Goal: Find contact information: Find contact information

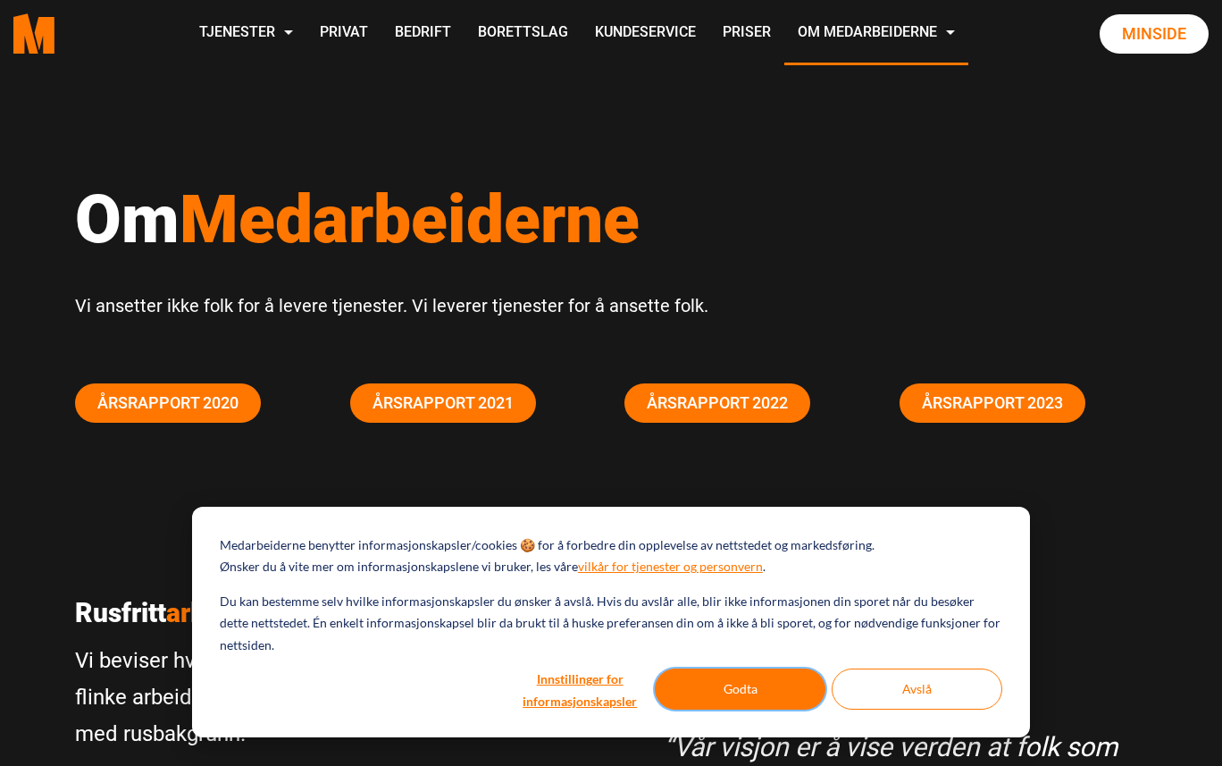
click at [687, 682] on button "Godta" at bounding box center [740, 688] width 171 height 41
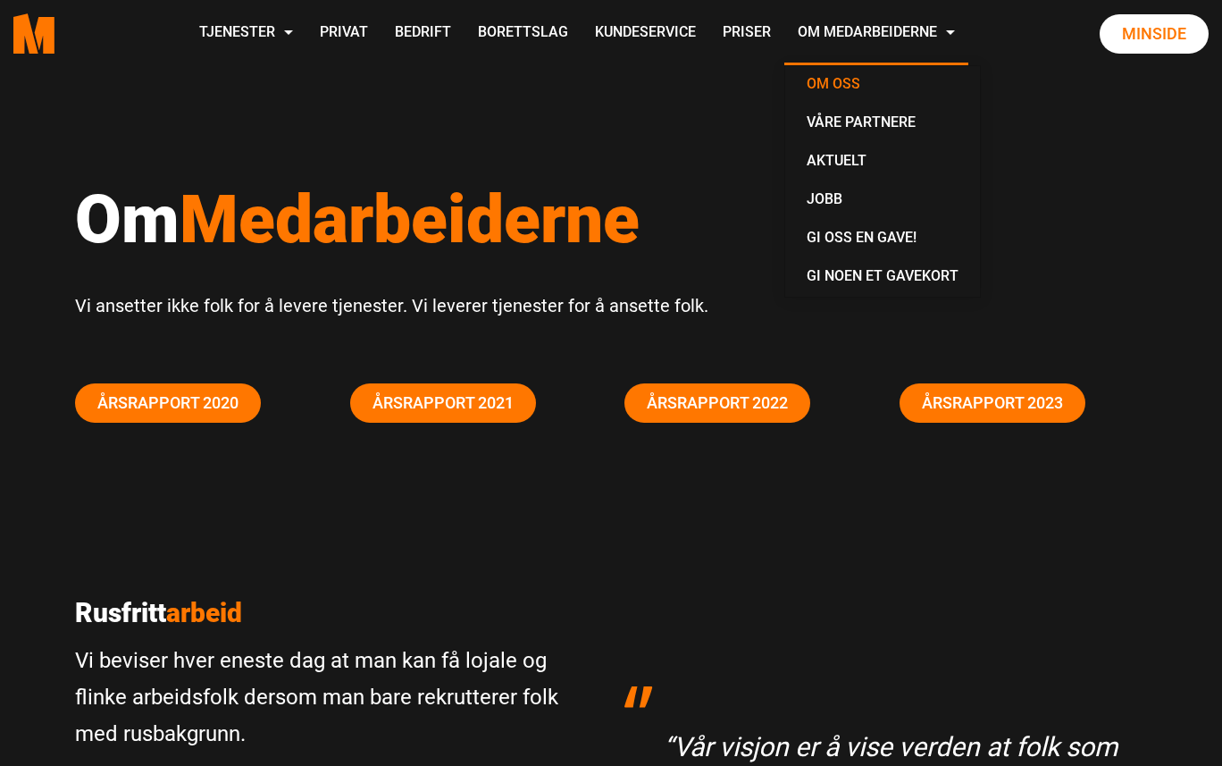
click at [826, 88] on link "Om oss" at bounding box center [883, 85] width 180 height 38
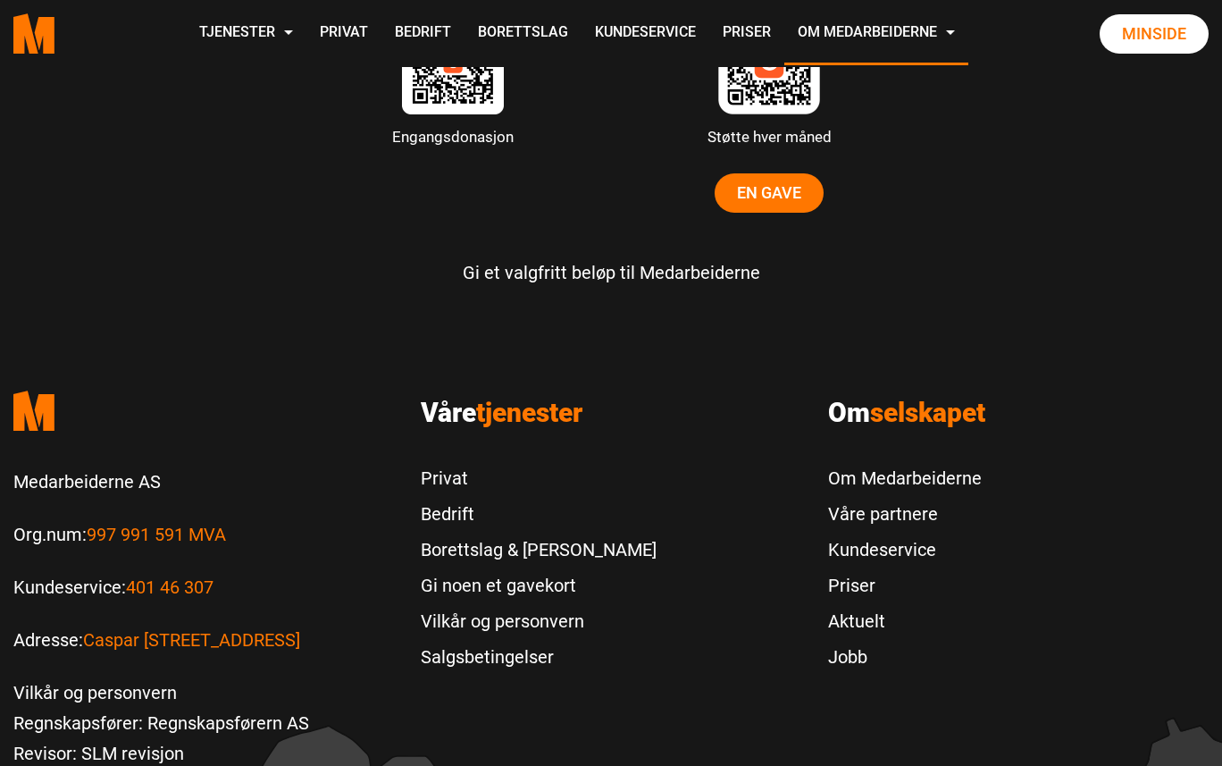
scroll to position [5657, 0]
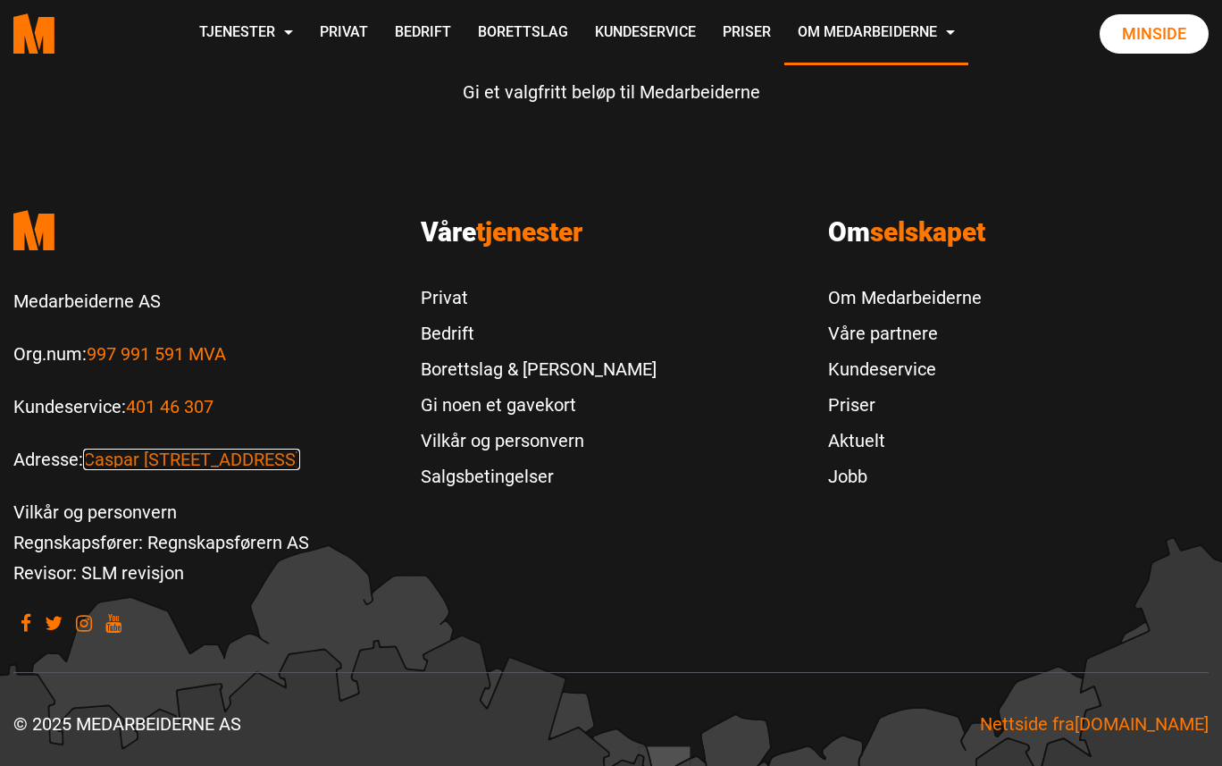
click at [167, 461] on link "Caspar [STREET_ADDRESS]" at bounding box center [191, 459] width 217 height 21
